Goal: Task Accomplishment & Management: Manage account settings

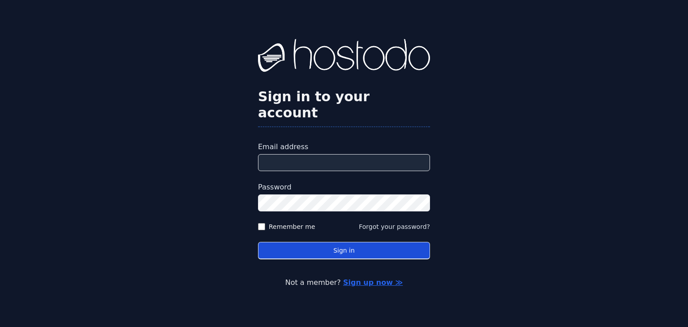
type input "**********"
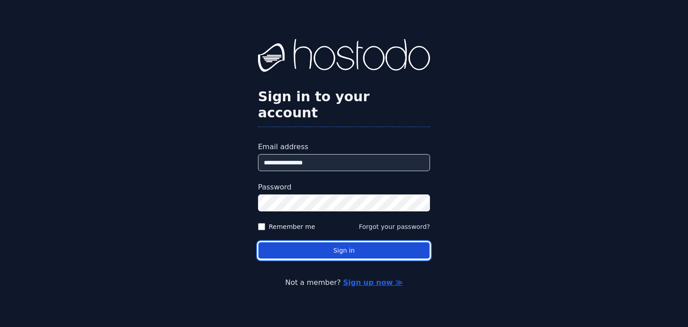
click at [335, 242] on button "Sign in" at bounding box center [344, 250] width 172 height 17
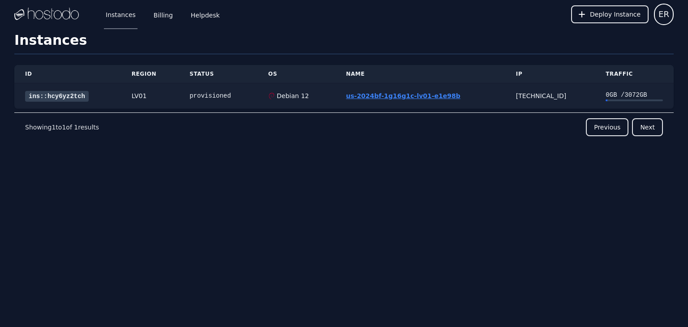
click at [397, 97] on link "us-2024bf-1g16g1c-lv01-e1e98b" at bounding box center [403, 95] width 114 height 7
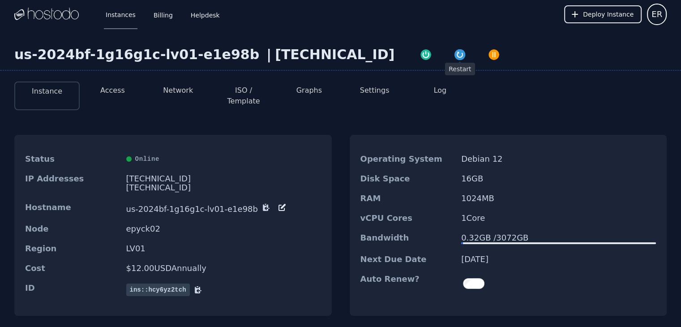
click at [453, 56] on img "button" at bounding box center [459, 54] width 13 height 13
click at [113, 94] on button "Access" at bounding box center [112, 90] width 25 height 11
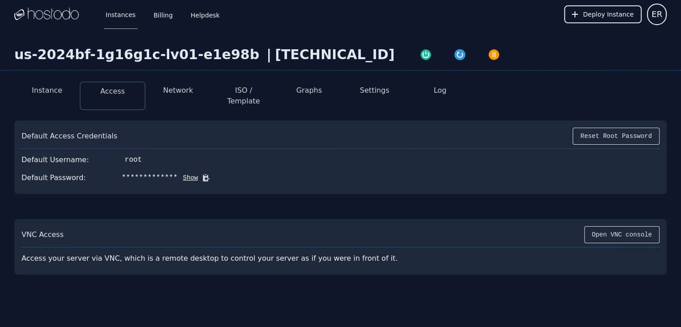
click at [172, 93] on button "Network" at bounding box center [178, 90] width 30 height 11
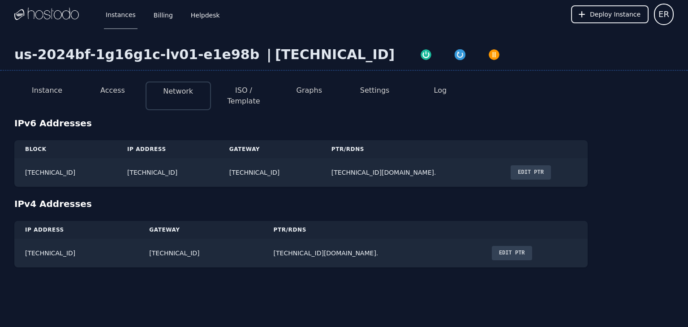
click at [249, 94] on button "ISO / Template" at bounding box center [243, 95] width 51 height 21
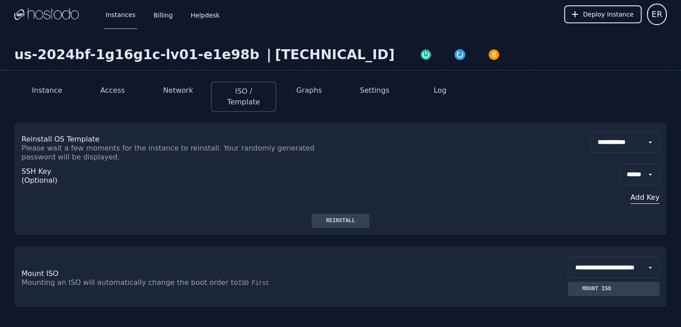
click at [304, 94] on button "Graphs" at bounding box center [309, 90] width 26 height 11
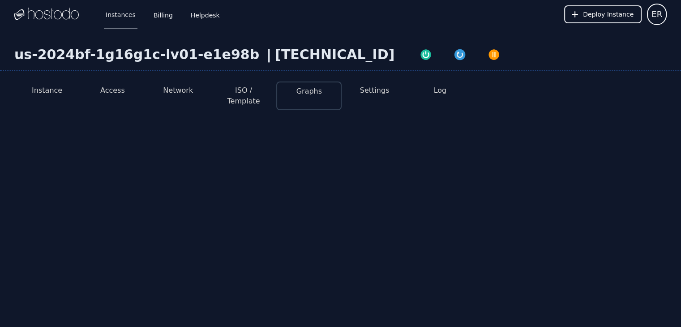
select select "***"
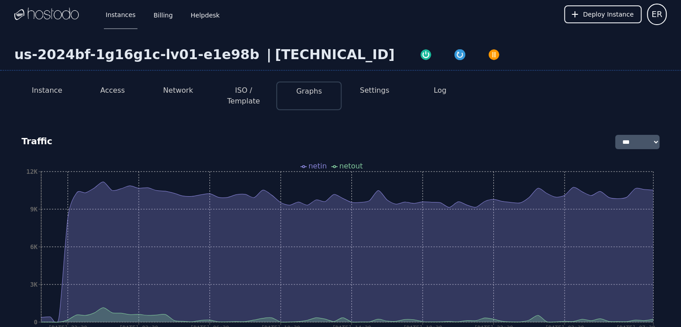
click at [381, 97] on li "Settings" at bounding box center [374, 95] width 65 height 29
click at [377, 93] on button "Settings" at bounding box center [375, 90] width 30 height 11
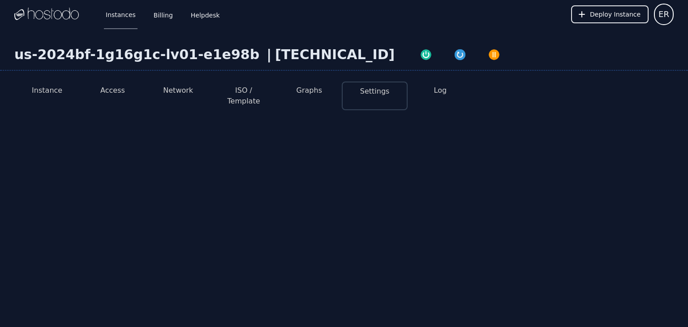
select select "***"
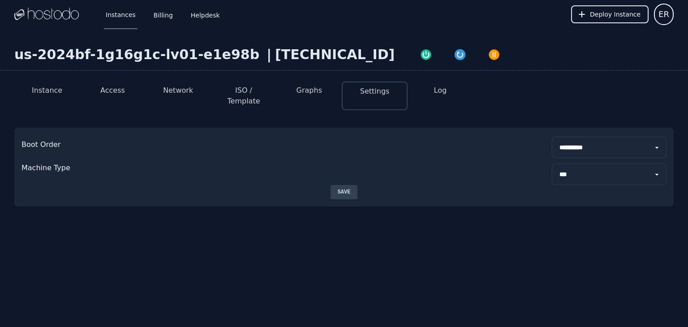
click at [441, 94] on button "Log" at bounding box center [440, 90] width 13 height 11
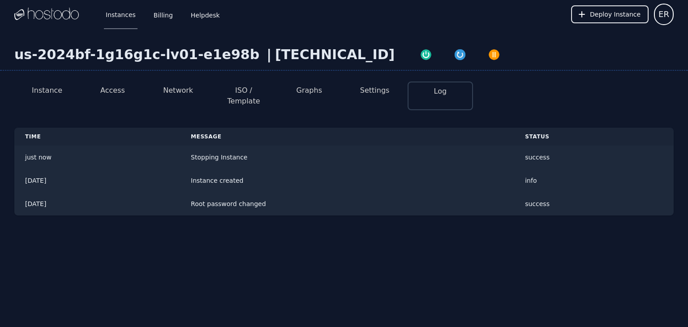
click at [47, 89] on button "Instance" at bounding box center [47, 90] width 30 height 11
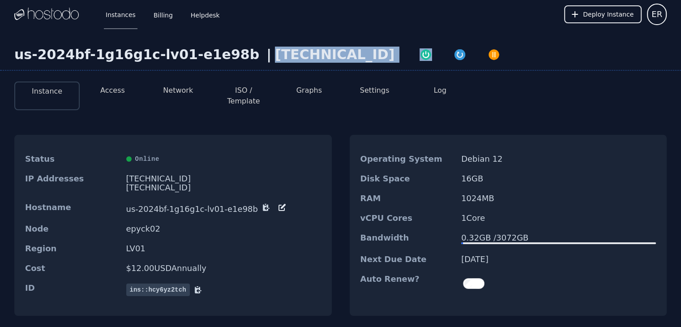
drag, startPoint x: 251, startPoint y: 56, endPoint x: 333, endPoint y: 56, distance: 82.4
click at [333, 56] on div "us-2024bf-1g16g1c-lv01-e1e98b | 66.187.4.73" at bounding box center [340, 59] width 681 height 24
copy div "[TECHNICAL_ID]"
click at [52, 92] on button "Instance" at bounding box center [47, 91] width 30 height 11
click at [115, 94] on button "Access" at bounding box center [112, 90] width 25 height 11
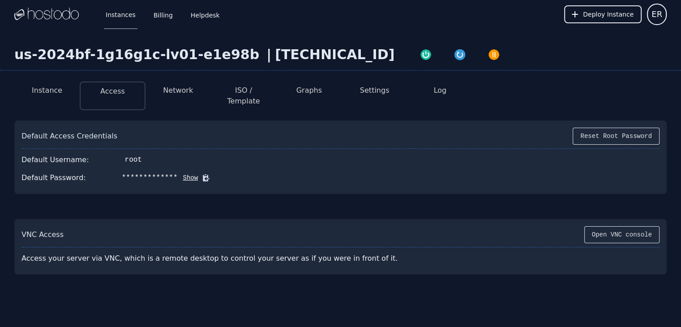
click at [37, 86] on button "Instance" at bounding box center [47, 90] width 30 height 11
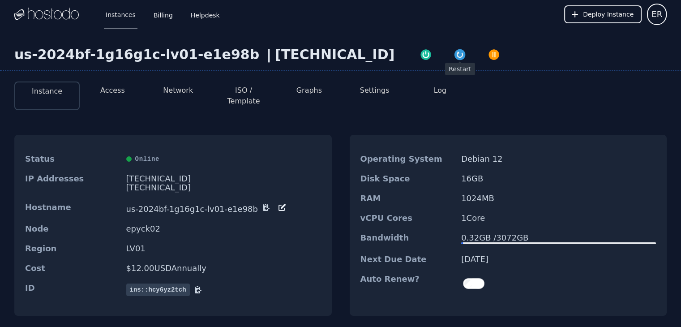
click at [453, 52] on img "button" at bounding box center [459, 54] width 13 height 13
click at [115, 93] on button "Access" at bounding box center [112, 90] width 25 height 11
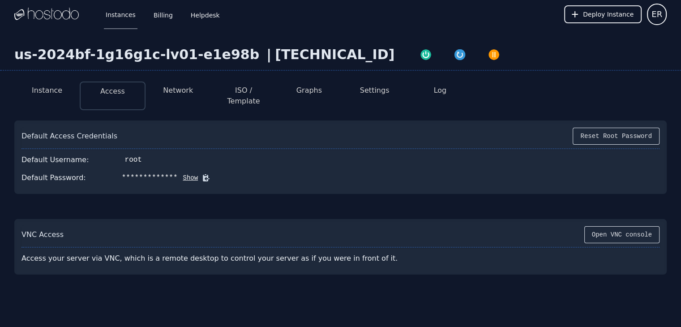
click at [171, 89] on button "Network" at bounding box center [178, 90] width 30 height 11
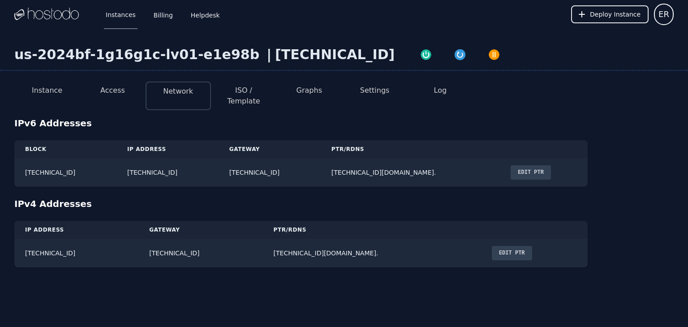
click at [236, 91] on button "ISO / Template" at bounding box center [243, 95] width 51 height 21
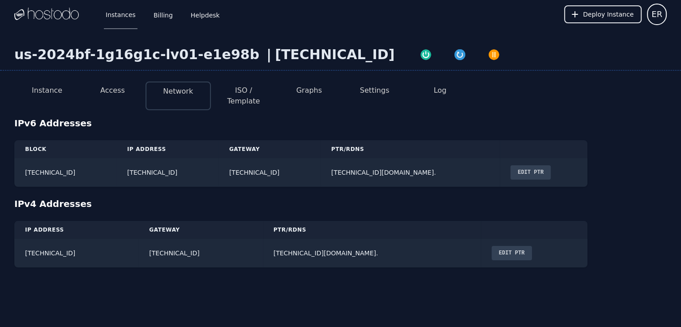
select select "**"
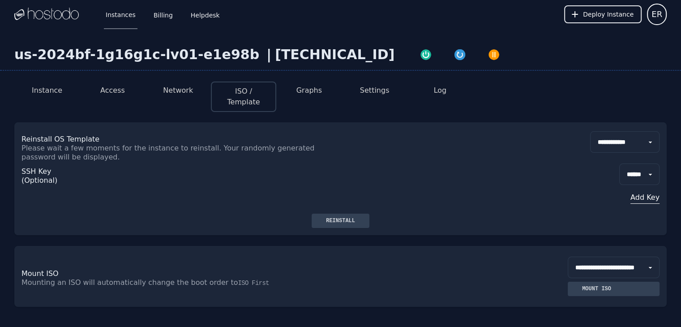
click at [305, 92] on button "Graphs" at bounding box center [309, 90] width 26 height 11
select select "***"
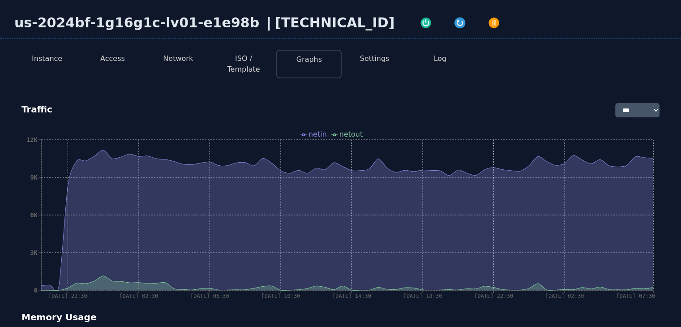
scroll to position [45, 0]
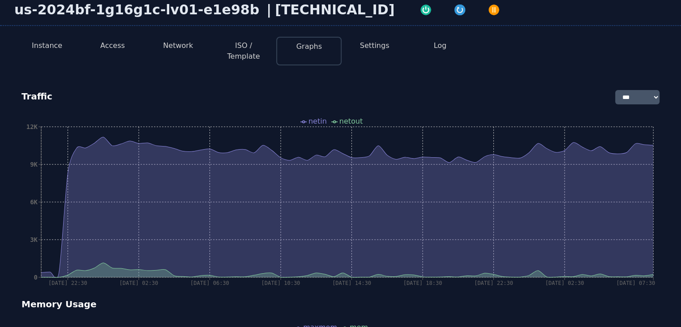
click at [646, 90] on select "**** *** **** ***** ****" at bounding box center [637, 97] width 44 height 14
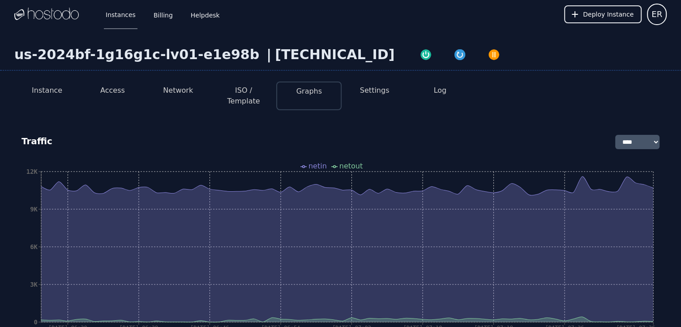
click at [375, 88] on button "Settings" at bounding box center [375, 90] width 30 height 11
select select "***"
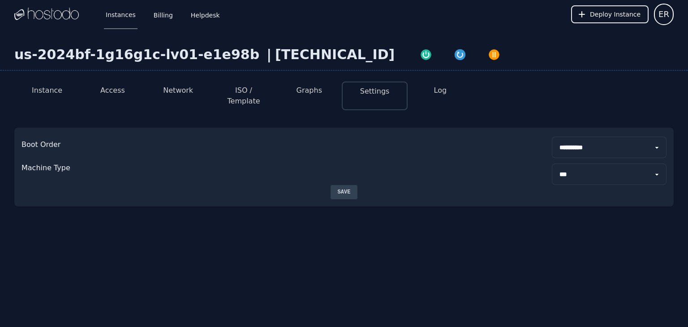
click at [439, 91] on button "Log" at bounding box center [440, 90] width 13 height 11
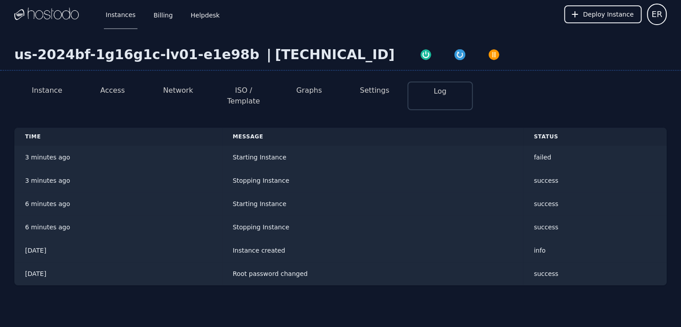
click at [376, 95] on li "Settings" at bounding box center [374, 95] width 65 height 29
click at [378, 93] on button "Settings" at bounding box center [375, 90] width 30 height 11
select select "***"
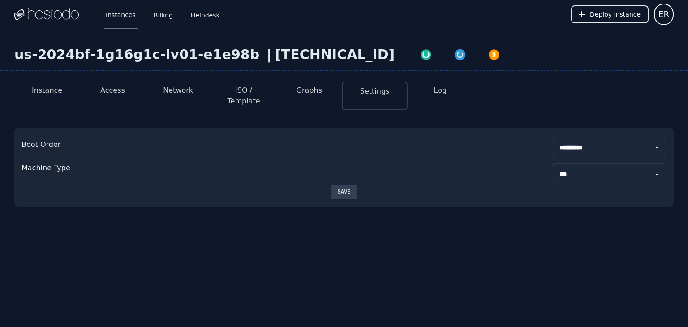
click at [429, 86] on li "Log" at bounding box center [439, 95] width 65 height 29
click at [435, 93] on button "Log" at bounding box center [440, 90] width 13 height 11
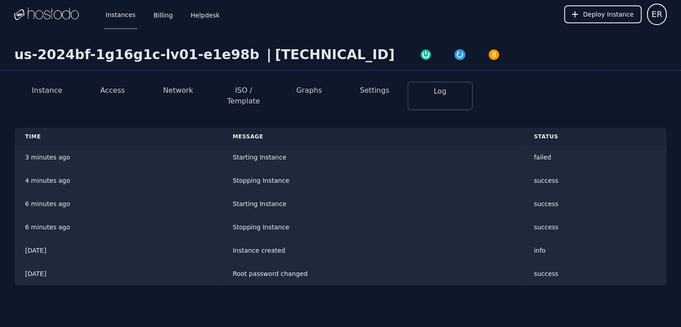
click at [384, 88] on button "Settings" at bounding box center [375, 90] width 30 height 11
select select "***"
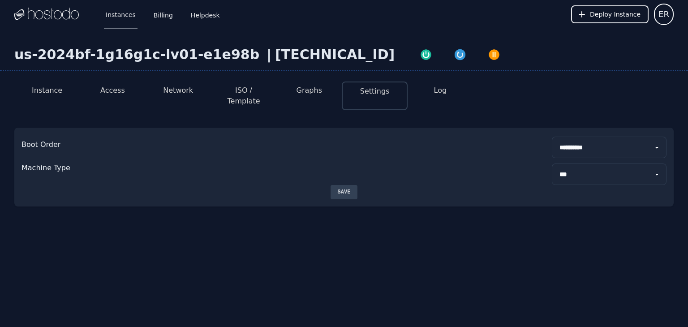
click at [302, 93] on button "Graphs" at bounding box center [309, 90] width 26 height 11
select select "***"
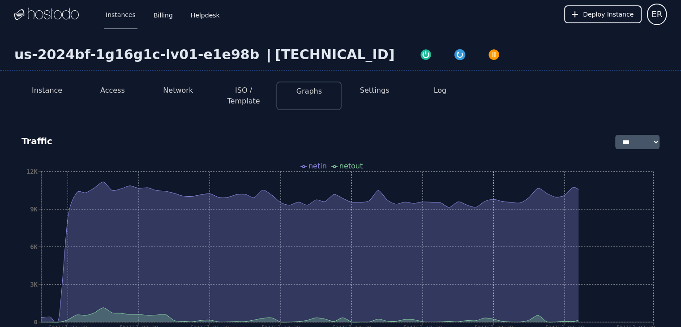
click at [247, 94] on button "ISO / Template" at bounding box center [243, 95] width 51 height 21
select select "**"
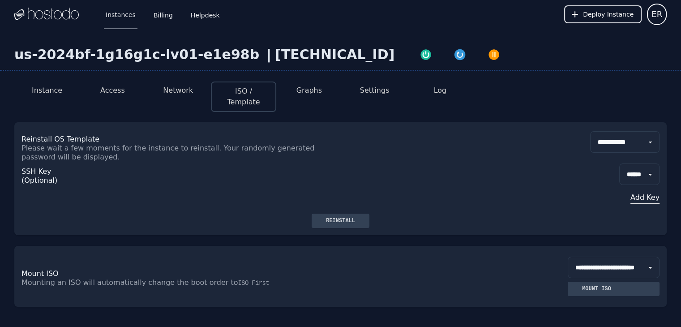
click at [175, 95] on button "Network" at bounding box center [178, 90] width 30 height 11
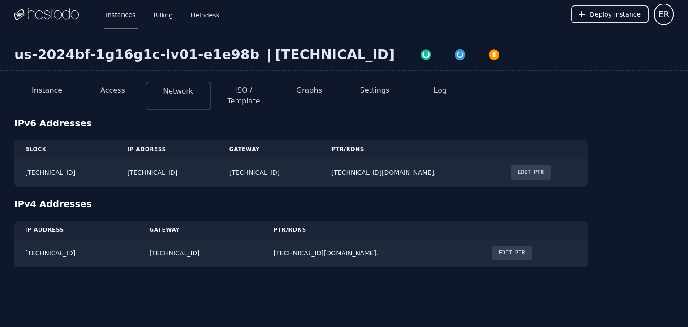
click at [115, 95] on button "Access" at bounding box center [112, 90] width 25 height 11
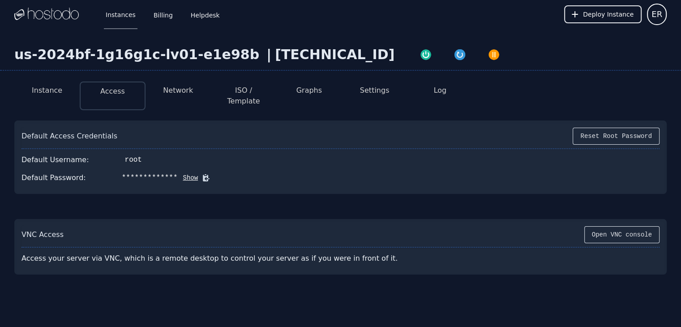
click at [180, 173] on button "Show" at bounding box center [188, 177] width 21 height 9
click at [618, 226] on button "Open VNC console" at bounding box center [621, 234] width 75 height 17
click at [166, 172] on div ""l#+b<#cN,:YO%]v" at bounding box center [156, 177] width 69 height 11
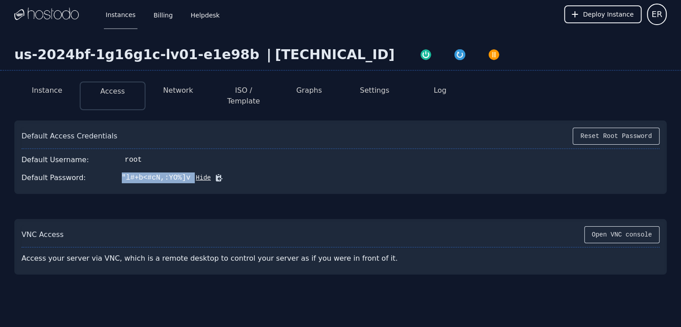
click at [214, 173] on icon at bounding box center [218, 177] width 9 height 9
click at [216, 175] on icon at bounding box center [219, 178] width 7 height 7
click at [216, 175] on icon at bounding box center [218, 178] width 5 height 7
click at [216, 175] on icon at bounding box center [219, 178] width 7 height 7
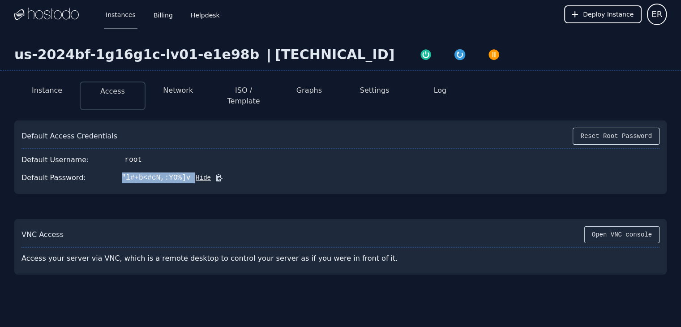
click at [153, 172] on div ""l#+b<#cN,:YO%]v" at bounding box center [156, 177] width 69 height 11
drag, startPoint x: 118, startPoint y: 167, endPoint x: 180, endPoint y: 169, distance: 61.8
click at [180, 172] on div ""l#+b<#cN,:YO%]v" at bounding box center [156, 177] width 69 height 11
copy div ""l#+b<#cN,:YO%]v"
click at [509, 169] on div "Default Password: "l#+b<#cN,:YO%]v Hide" at bounding box center [340, 178] width 638 height 18
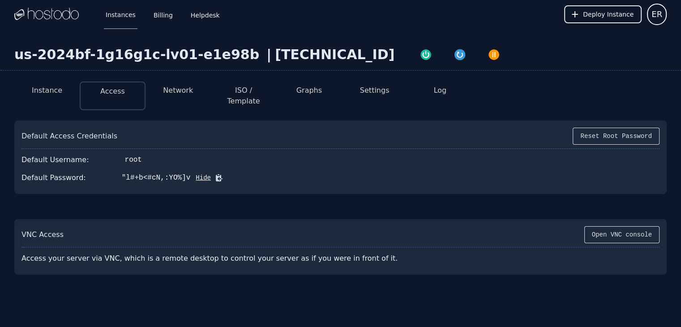
click at [306, 94] on button "Graphs" at bounding box center [309, 90] width 26 height 11
select select "***"
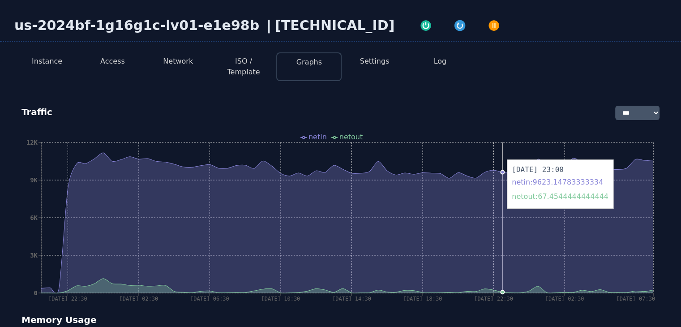
scroll to position [45, 0]
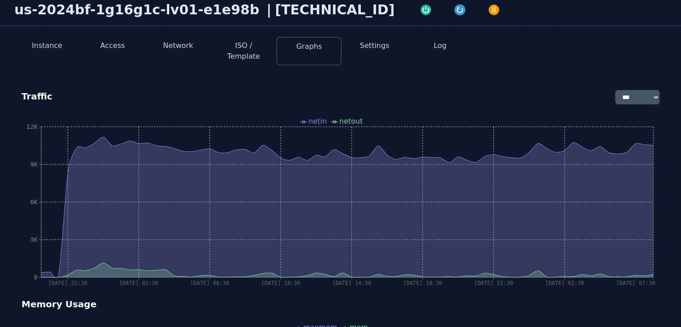
click at [120, 47] on button "Access" at bounding box center [112, 45] width 25 height 11
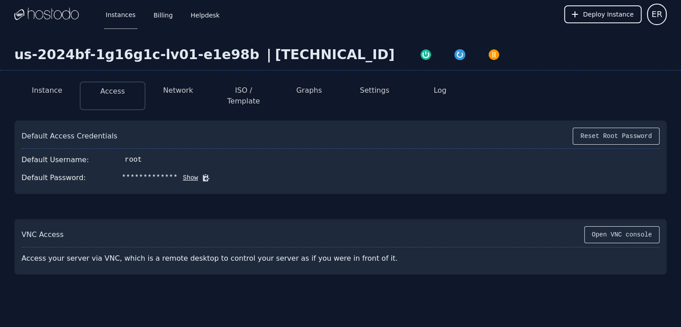
click at [47, 92] on button "Instance" at bounding box center [47, 90] width 30 height 11
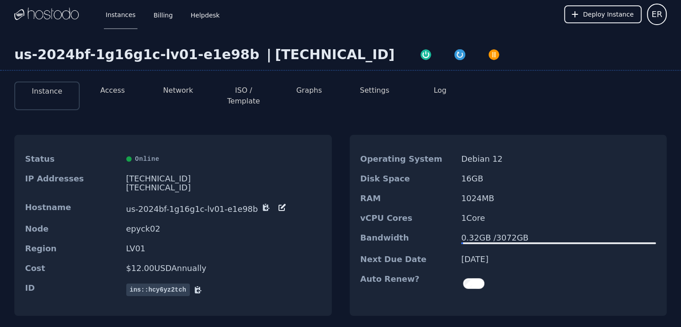
click at [103, 94] on button "Access" at bounding box center [112, 90] width 25 height 11
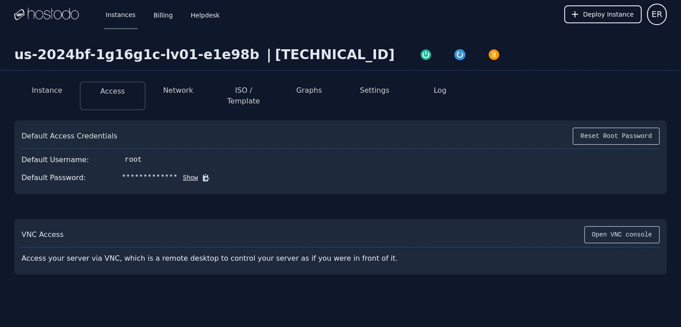
click at [184, 97] on li "Network" at bounding box center [177, 95] width 65 height 29
click at [184, 92] on button "Network" at bounding box center [178, 90] width 30 height 11
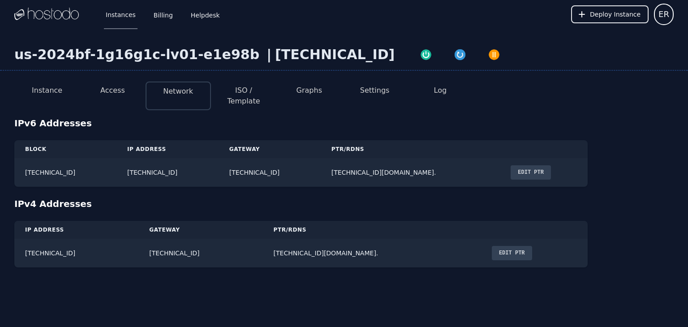
click at [247, 90] on button "ISO / Template" at bounding box center [243, 95] width 51 height 21
select select "**"
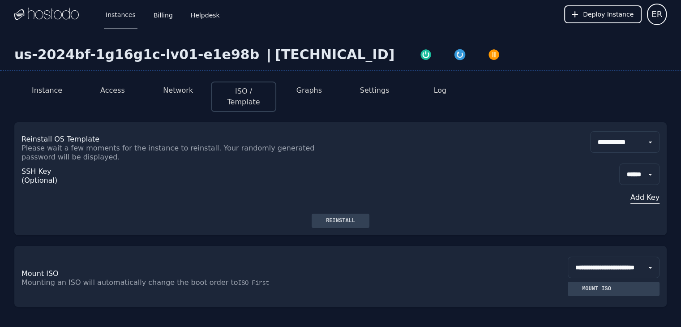
click at [317, 94] on button "Graphs" at bounding box center [309, 90] width 26 height 11
select select "***"
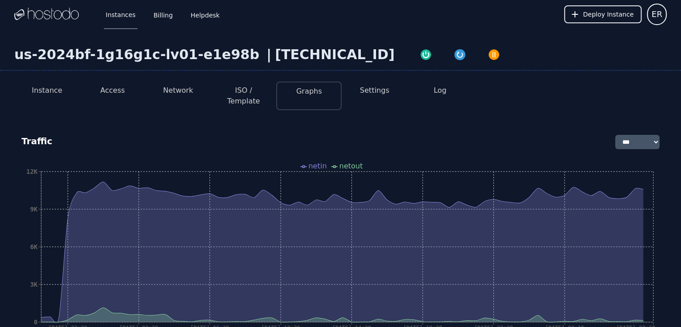
click at [367, 92] on button "Settings" at bounding box center [375, 90] width 30 height 11
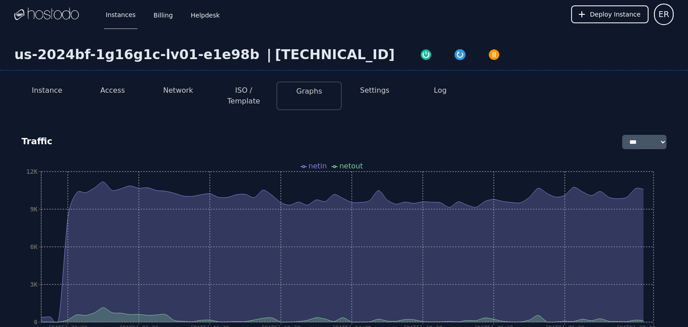
select select "***"
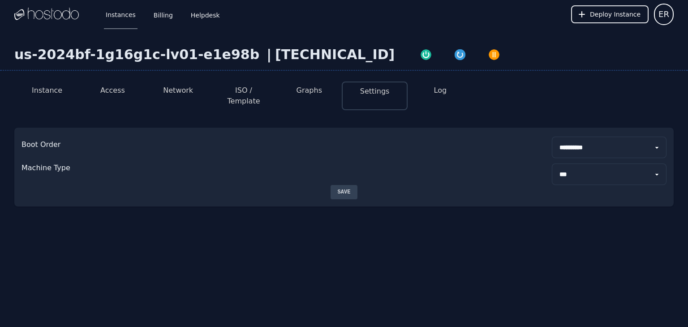
click at [444, 90] on button "Log" at bounding box center [440, 90] width 13 height 11
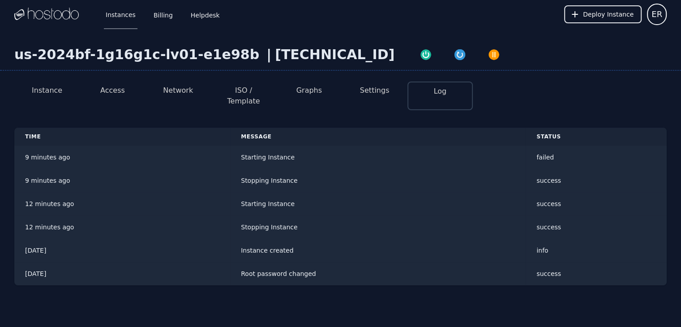
click at [275, 56] on div "[TECHNICAL_ID]" at bounding box center [335, 55] width 120 height 16
copy div "[TECHNICAL_ID]"
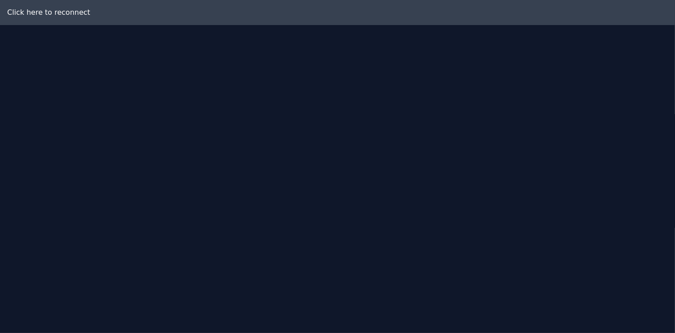
click at [61, 13] on div "Click here to reconnect" at bounding box center [337, 12] width 675 height 25
click at [27, 13] on div "Click here to reconnect" at bounding box center [337, 12] width 675 height 25
click at [19, 13] on div "Click here to reconnect" at bounding box center [337, 12] width 675 height 25
